Goal: Information Seeking & Learning: Find specific fact

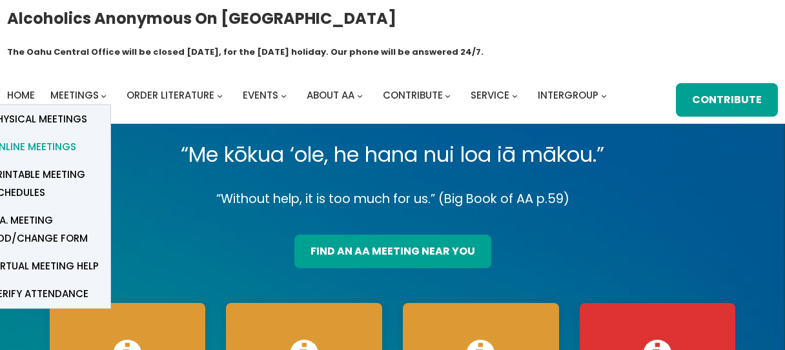
click at [68, 138] on span "Online Meetings" at bounding box center [33, 147] width 85 height 18
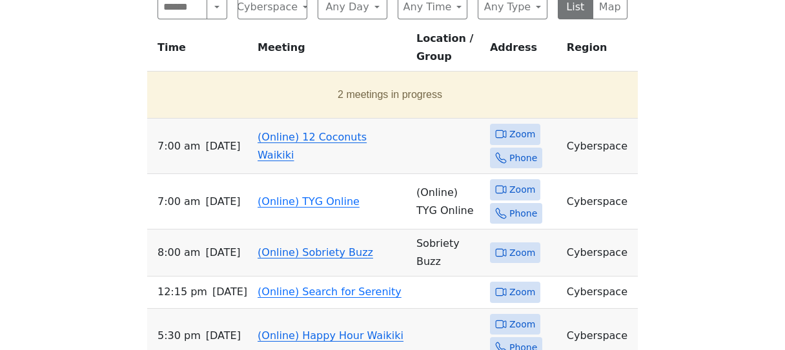
scroll to position [528, 0]
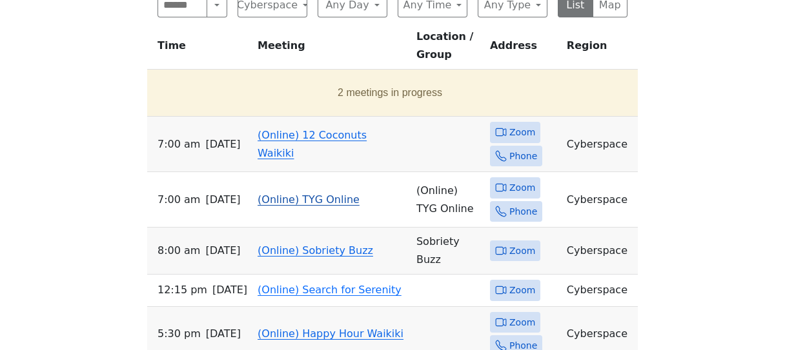
click at [521, 180] on span "Zoom" at bounding box center [522, 188] width 26 height 16
